Goal: Information Seeking & Learning: Learn about a topic

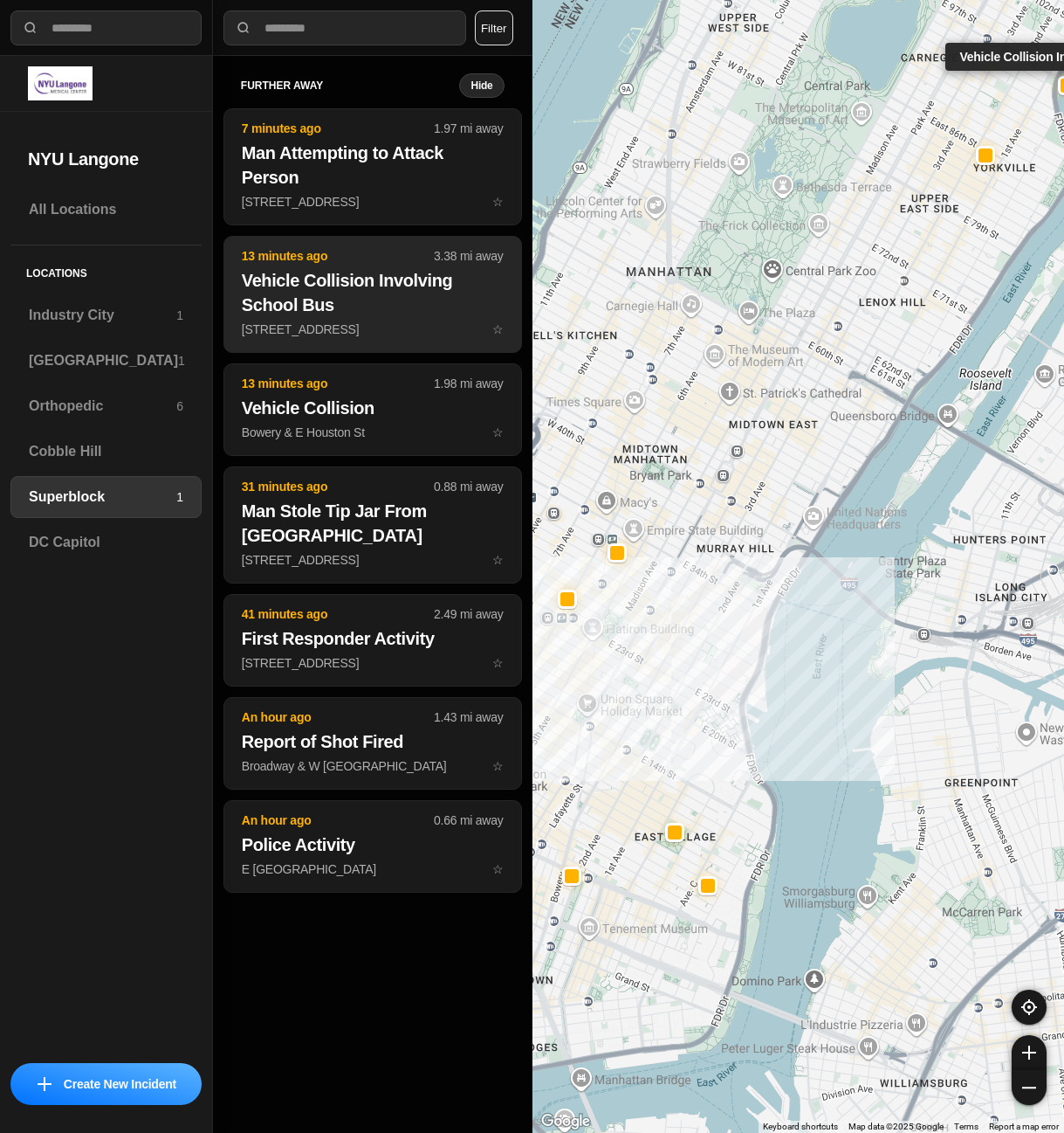
click at [359, 325] on p "[STREET_ADDRESS] ☆" at bounding box center [373, 329] width 262 height 18
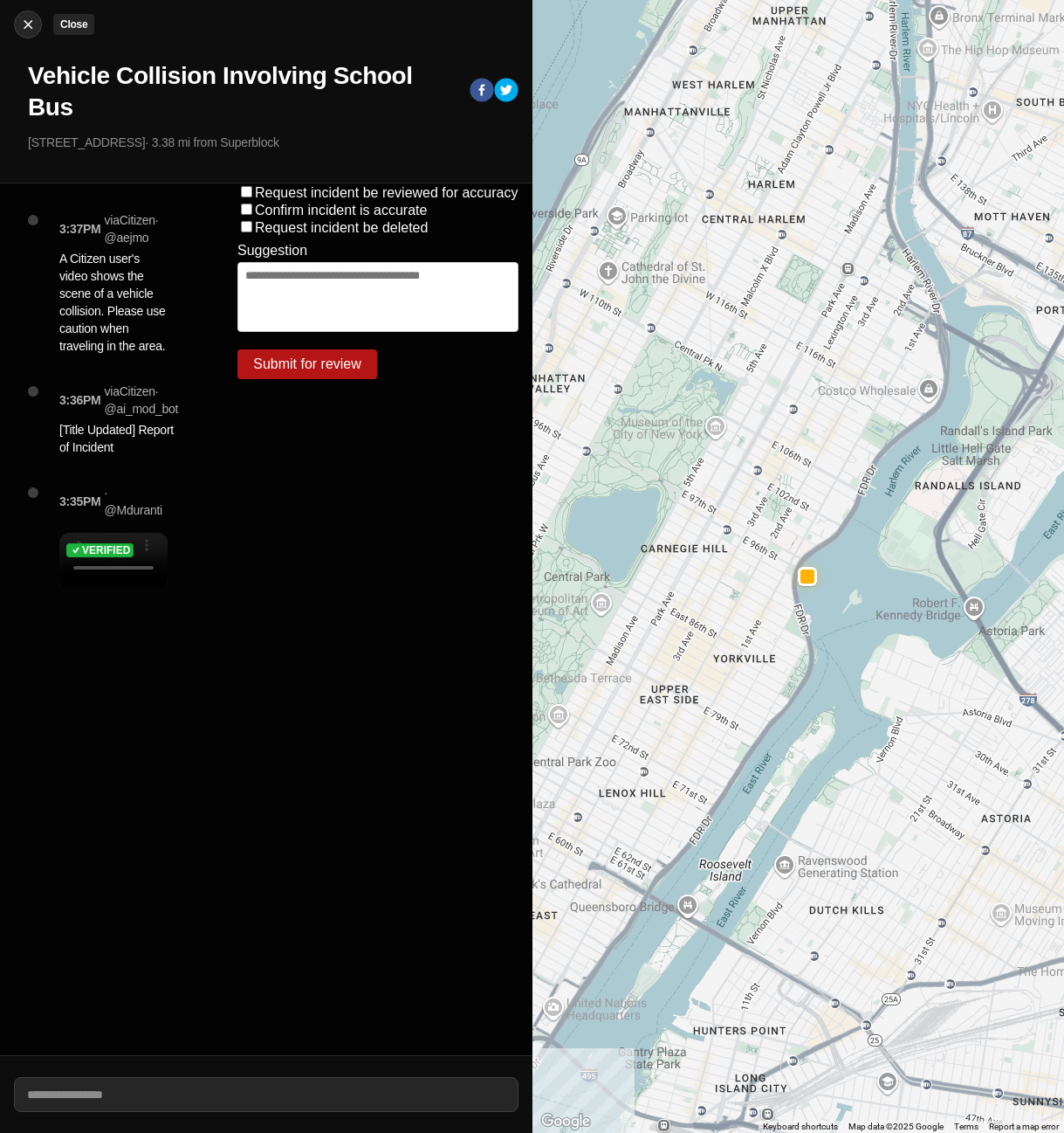
click at [29, 20] on img at bounding box center [28, 24] width 18 height 18
select select "*"
